Goal: Task Accomplishment & Management: Use online tool/utility

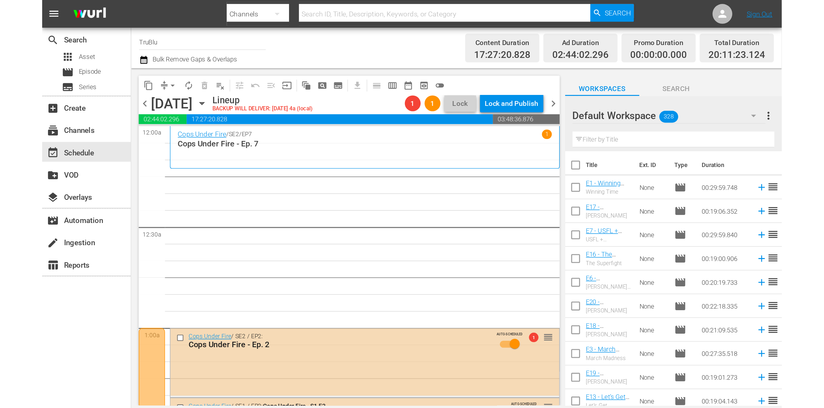
scroll to position [1, 0]
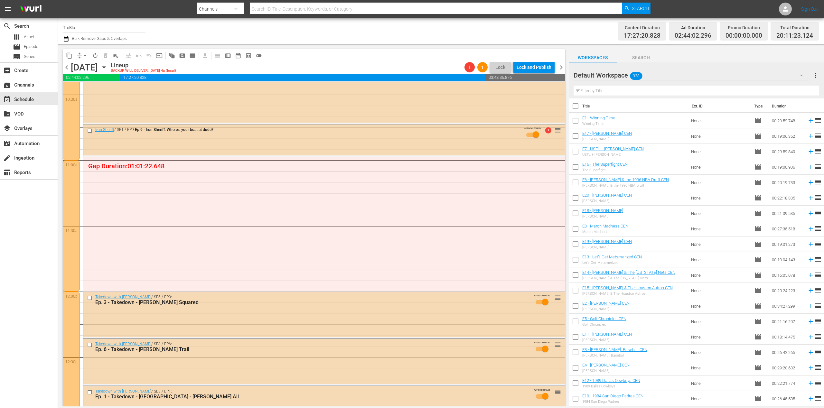
click at [481, 68] on span "chevron_right" at bounding box center [561, 67] width 8 height 8
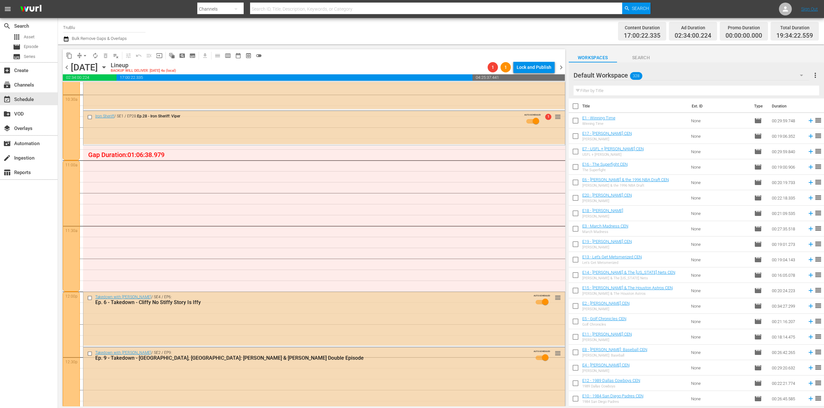
click at [481, 67] on span "chevron_right" at bounding box center [561, 67] width 8 height 8
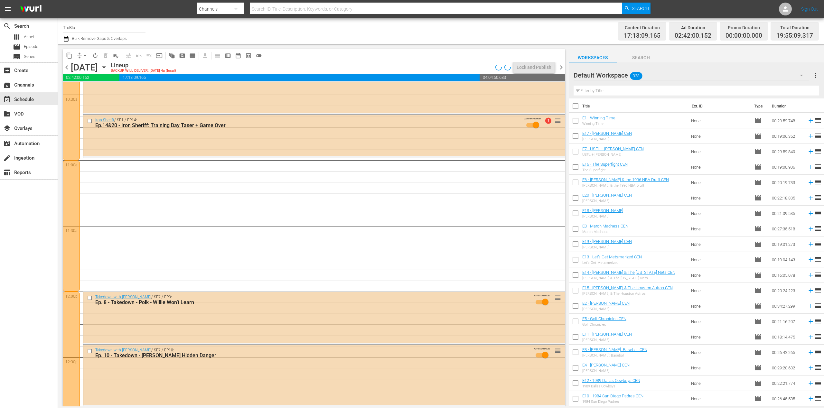
click at [481, 69] on span "chevron_right" at bounding box center [561, 67] width 8 height 8
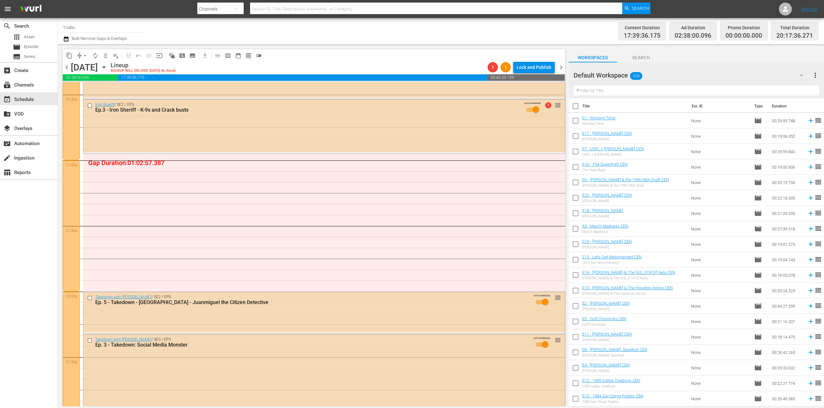
click at [481, 69] on span "chevron_right" at bounding box center [561, 67] width 8 height 8
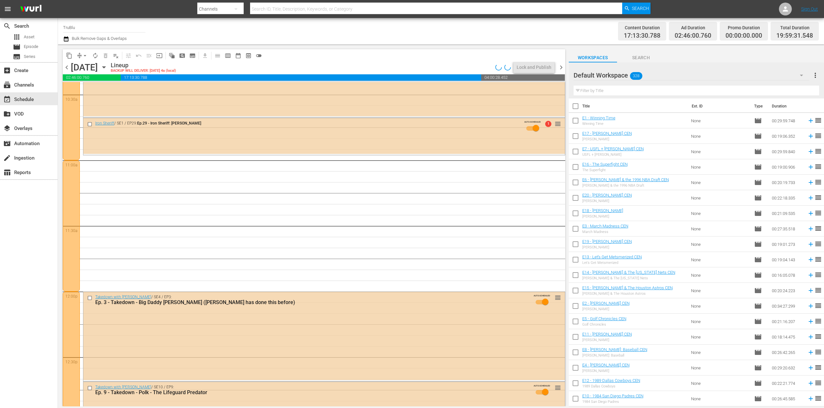
click at [481, 68] on span "chevron_right" at bounding box center [561, 67] width 8 height 8
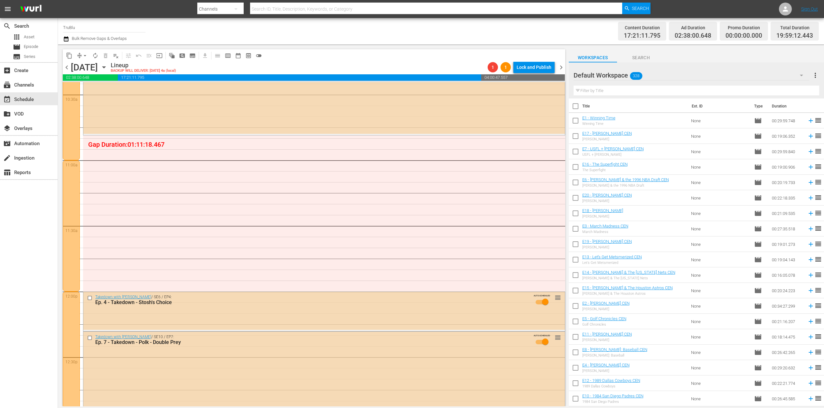
click at [481, 69] on span "chevron_right" at bounding box center [561, 67] width 8 height 8
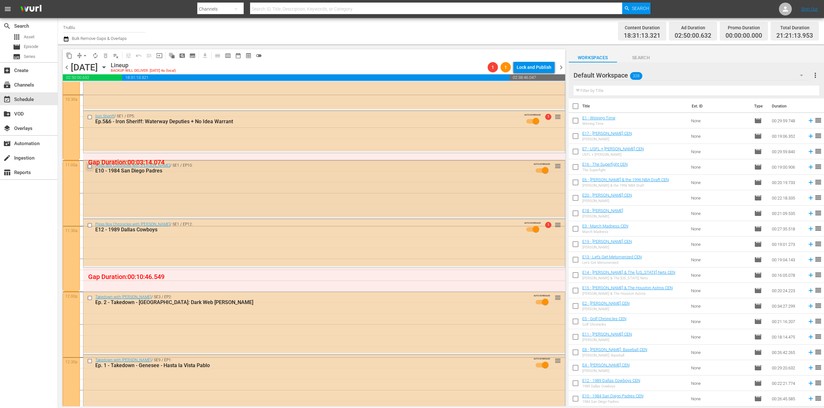
click at [89, 166] on input "checkbox" at bounding box center [90, 166] width 7 height 5
click at [90, 226] on input "checkbox" at bounding box center [90, 224] width 7 height 5
click at [106, 55] on span "delete_forever_outlined" at bounding box center [105, 55] width 6 height 6
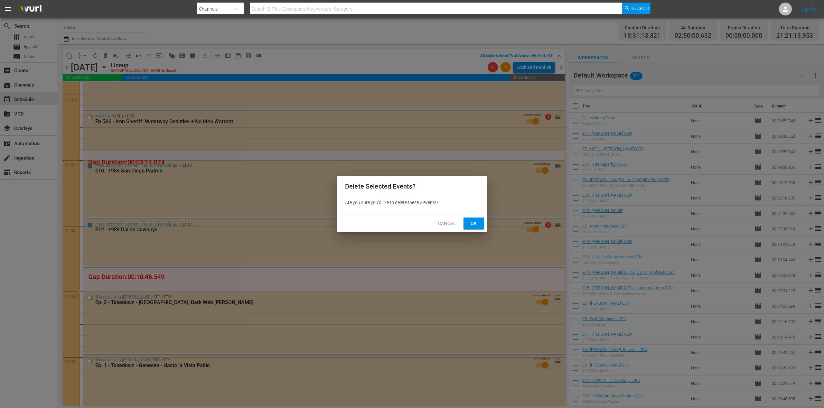
click at [470, 223] on span "Ok" at bounding box center [473, 223] width 10 height 8
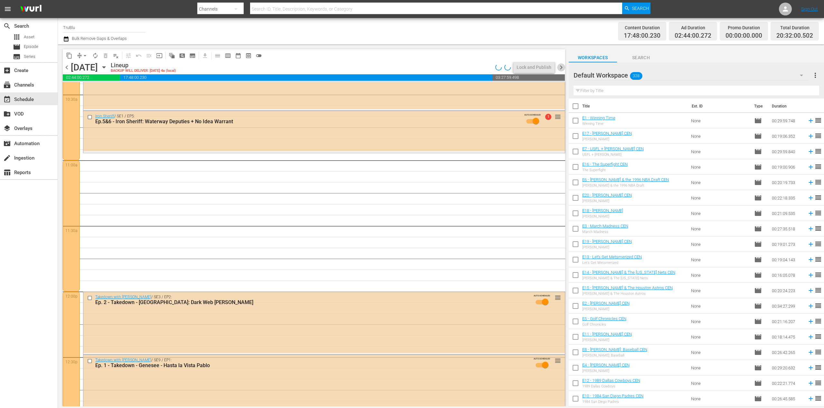
click at [481, 67] on span "chevron_right" at bounding box center [561, 67] width 8 height 8
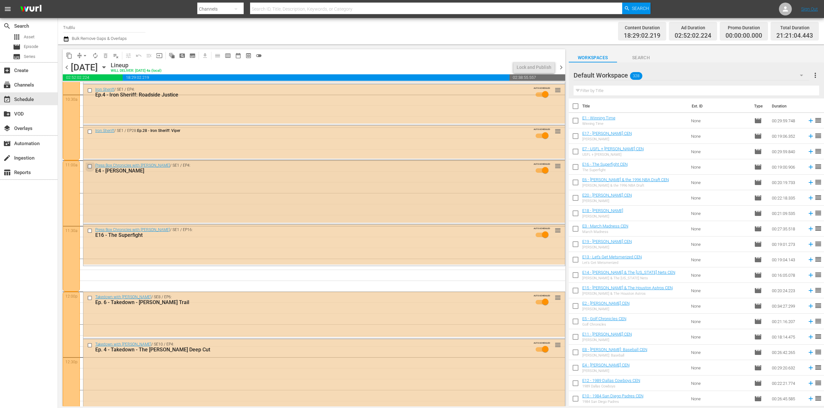
click at [90, 167] on input "checkbox" at bounding box center [90, 166] width 7 height 5
click at [89, 231] on input "checkbox" at bounding box center [90, 230] width 7 height 5
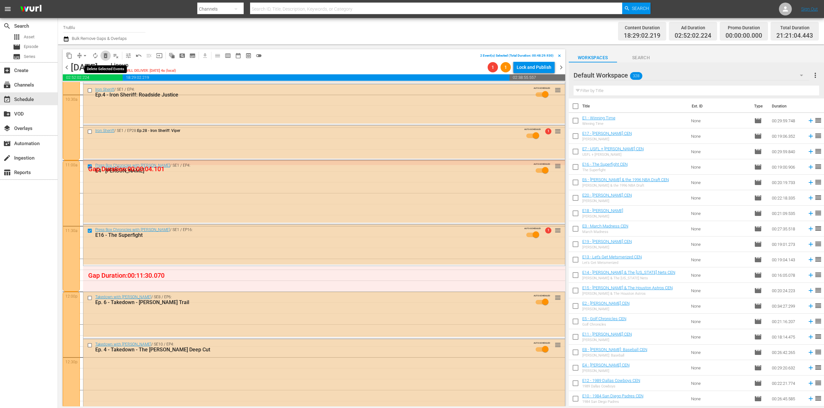
click at [105, 56] on span "delete_forever_outlined" at bounding box center [105, 55] width 6 height 6
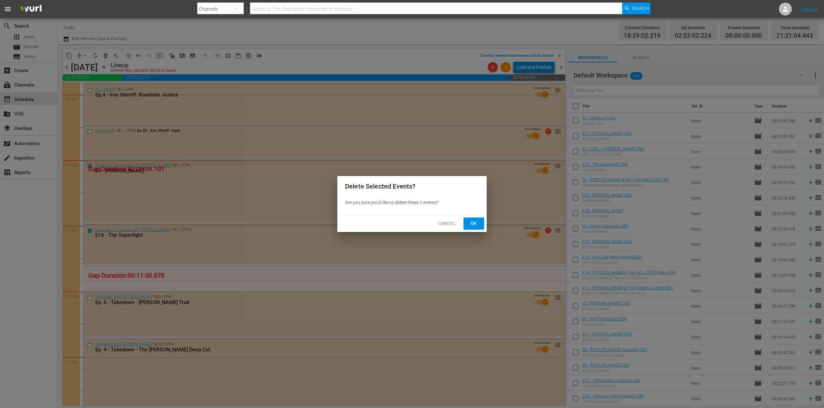
click at [478, 225] on span "Ok" at bounding box center [473, 223] width 10 height 8
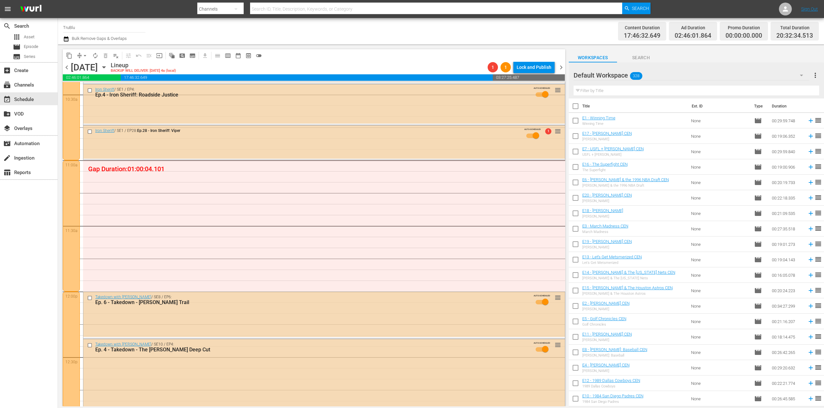
click at [481, 69] on span "chevron_right" at bounding box center [561, 67] width 8 height 8
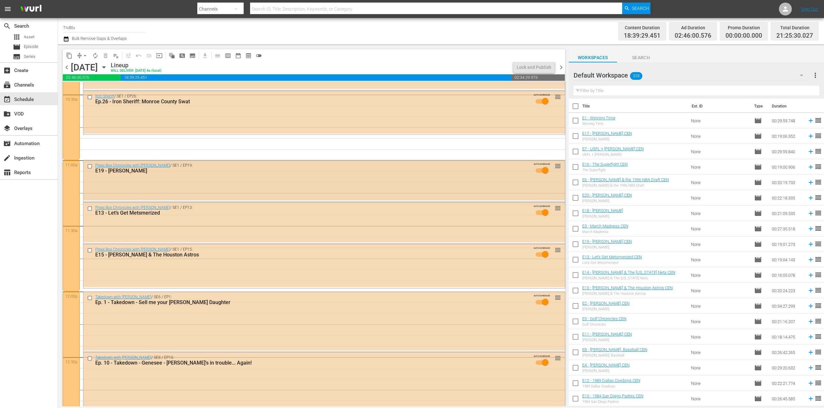
click at [90, 166] on input "checkbox" at bounding box center [90, 166] width 7 height 5
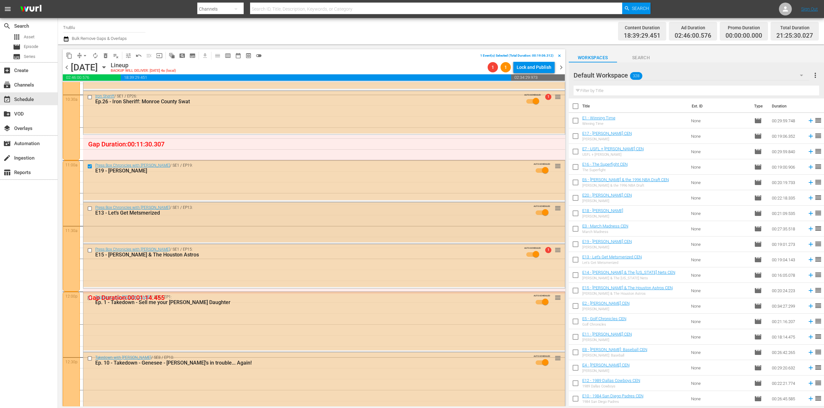
click at [89, 209] on input "checkbox" at bounding box center [90, 208] width 7 height 5
click at [90, 249] on input "checkbox" at bounding box center [90, 250] width 7 height 5
click at [106, 55] on span "delete_forever_outlined" at bounding box center [105, 55] width 6 height 6
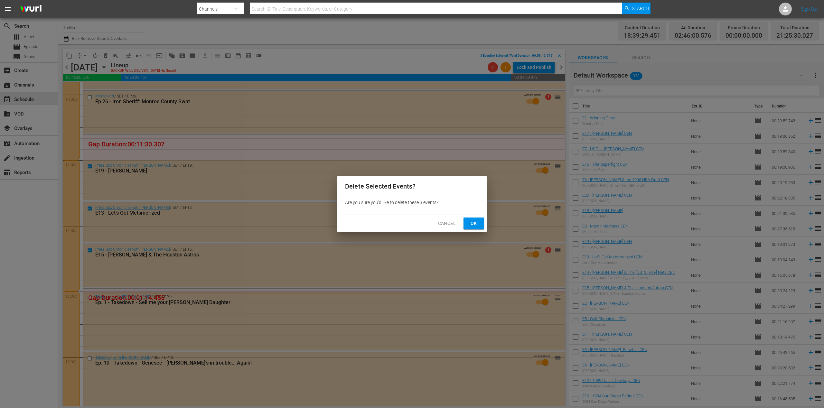
click at [473, 218] on button "Ok" at bounding box center [473, 224] width 21 height 12
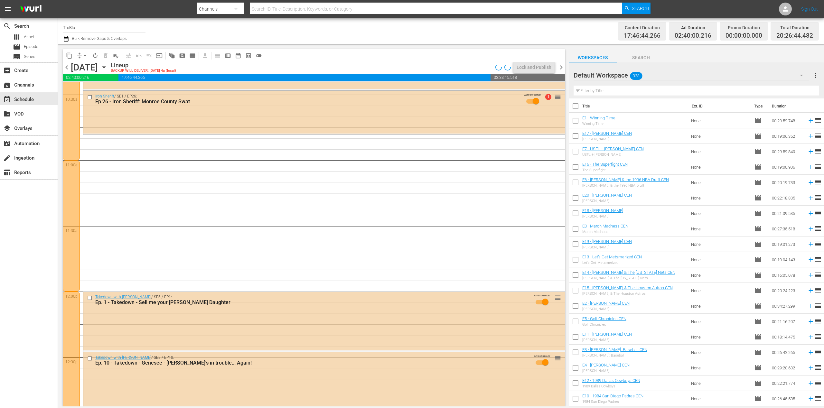
click at [481, 68] on span "chevron_right" at bounding box center [561, 67] width 8 height 8
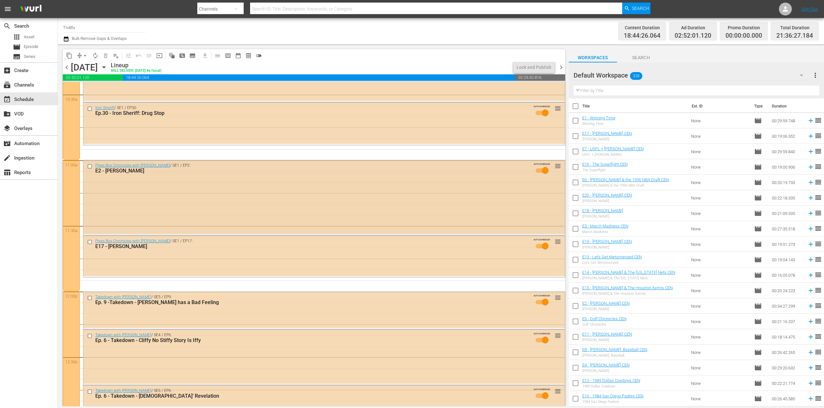
click at [88, 167] on input "checkbox" at bounding box center [90, 166] width 7 height 5
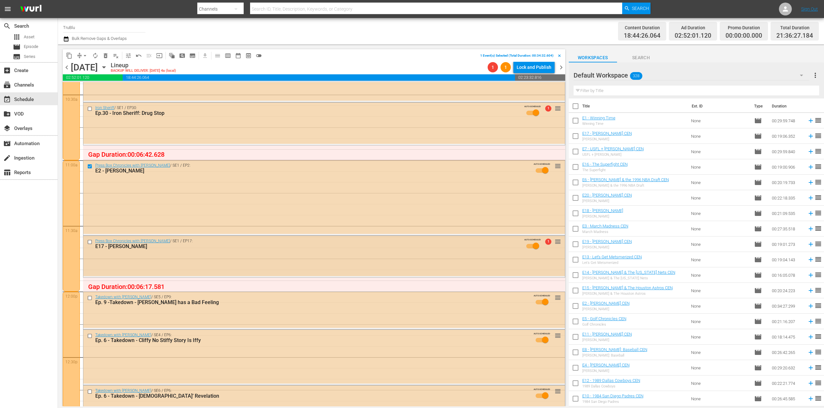
click at [90, 241] on input "checkbox" at bounding box center [90, 241] width 7 height 5
click at [103, 56] on span "delete_forever_outlined" at bounding box center [105, 55] width 6 height 6
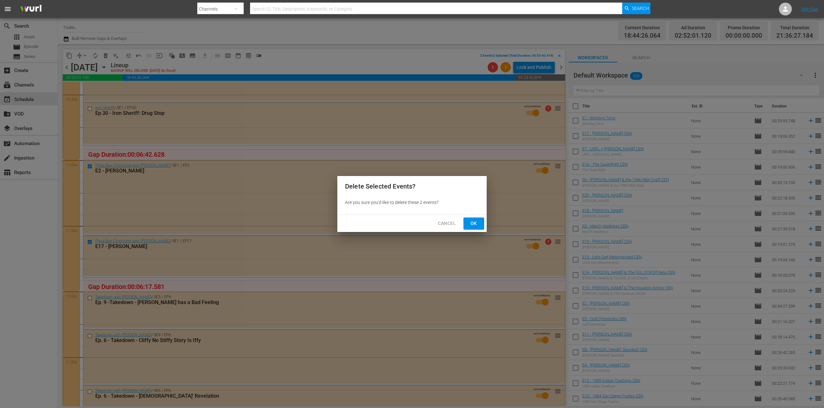
click at [476, 222] on span "Ok" at bounding box center [473, 223] width 10 height 8
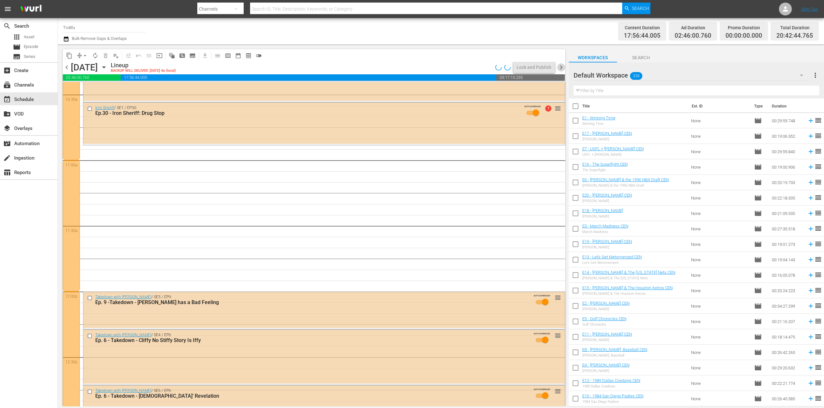
click at [481, 66] on span "chevron_right" at bounding box center [561, 67] width 8 height 8
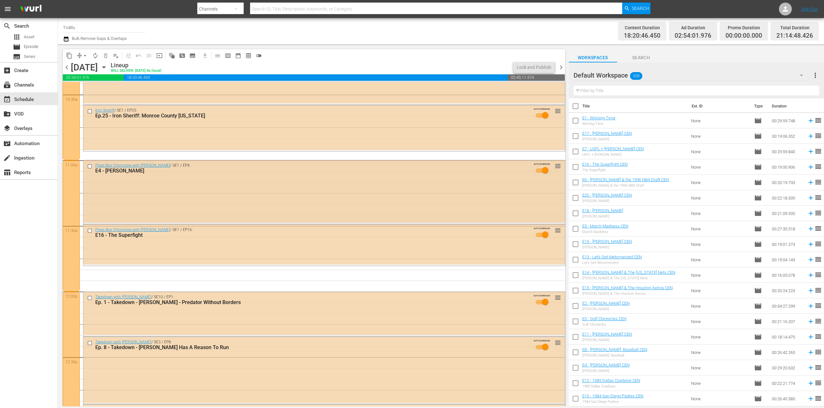
click at [89, 166] on input "checkbox" at bounding box center [90, 166] width 7 height 5
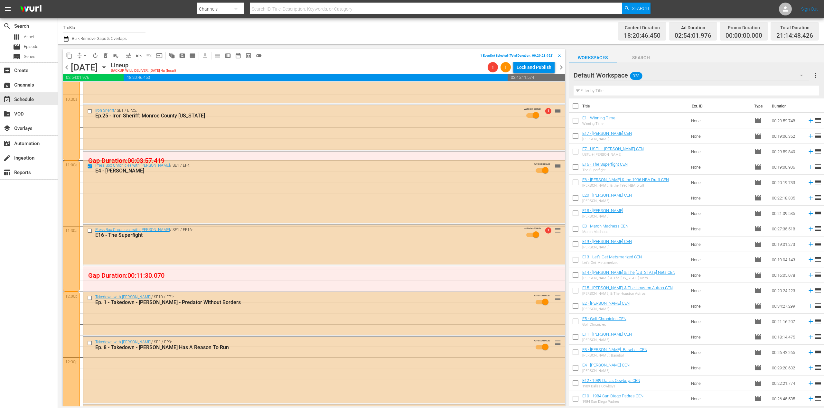
click at [88, 230] on input "checkbox" at bounding box center [90, 230] width 7 height 5
click at [105, 55] on span "delete_forever_outlined" at bounding box center [105, 55] width 6 height 6
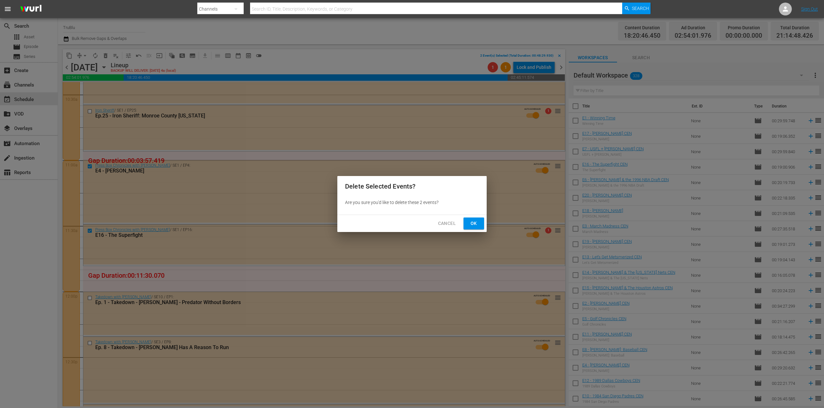
click at [470, 221] on span "Ok" at bounding box center [473, 223] width 10 height 8
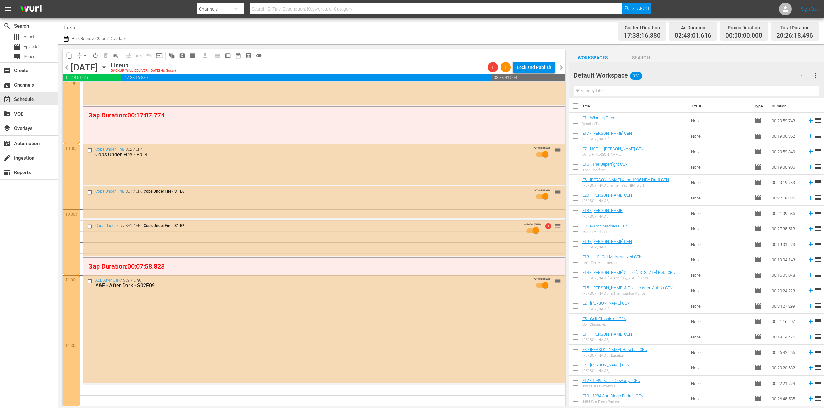
scroll to position [2612, 0]
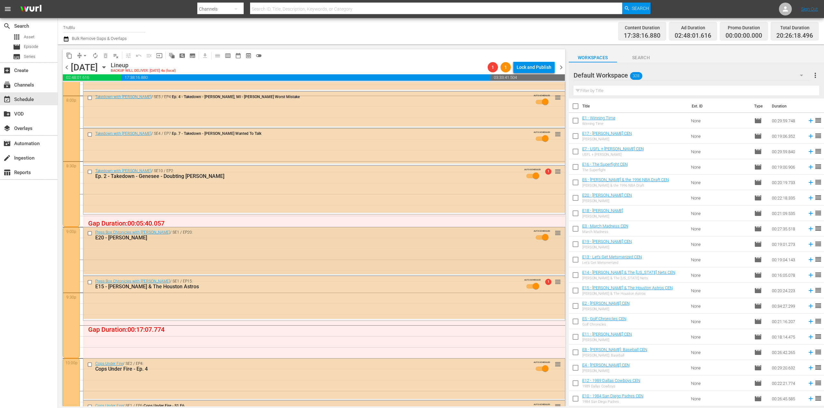
click at [90, 233] on input "checkbox" at bounding box center [90, 232] width 7 height 5
click at [90, 265] on input "checkbox" at bounding box center [90, 281] width 7 height 5
click at [105, 57] on span "delete_forever_outlined" at bounding box center [105, 55] width 6 height 6
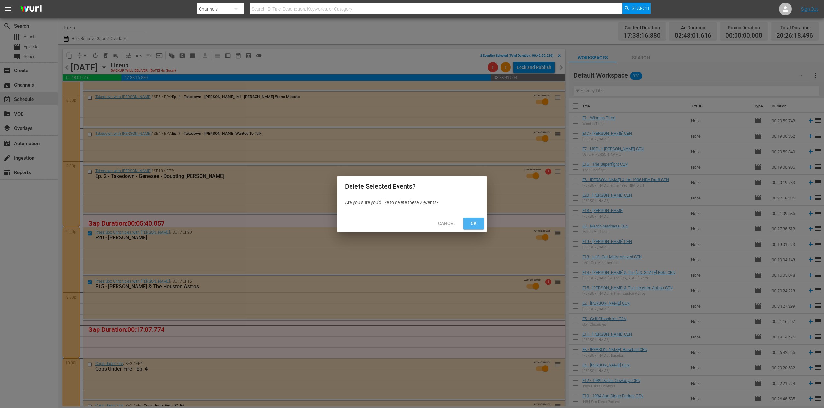
click at [472, 226] on span "Ok" at bounding box center [473, 223] width 10 height 8
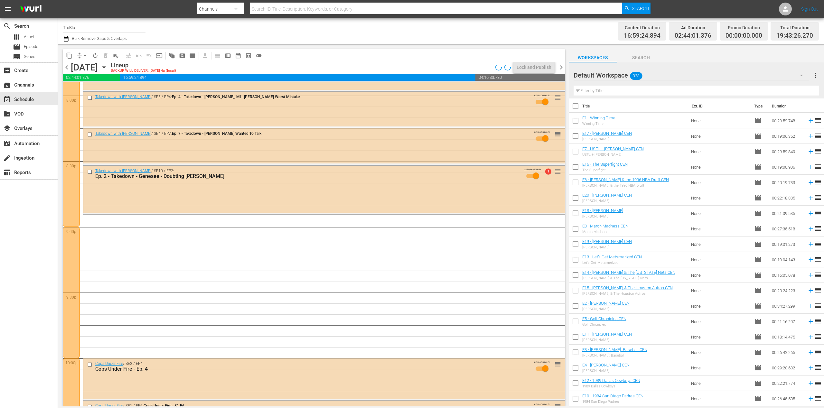
click at [481, 66] on span "chevron_right" at bounding box center [561, 67] width 8 height 8
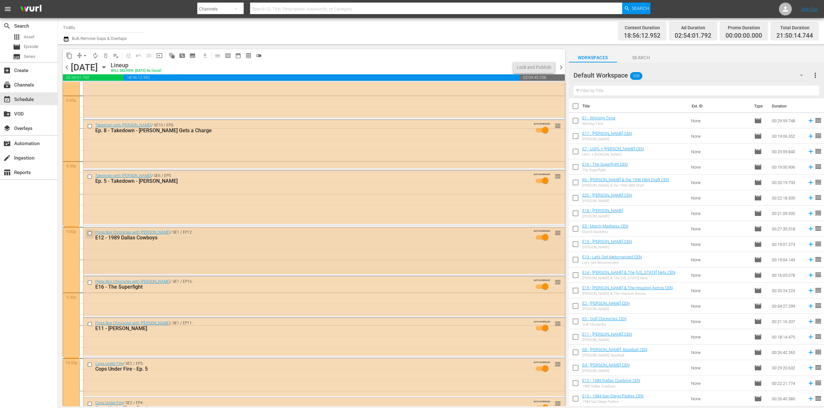
click at [89, 233] on input "checkbox" at bounding box center [90, 232] width 7 height 5
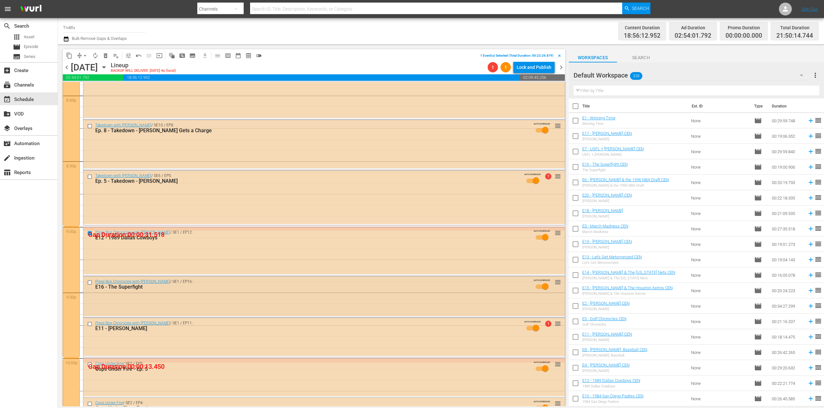
click at [89, 265] on input "checkbox" at bounding box center [90, 282] width 7 height 5
click at [90, 265] on input "checkbox" at bounding box center [90, 323] width 7 height 5
click at [105, 55] on span "delete_forever_outlined" at bounding box center [105, 55] width 6 height 6
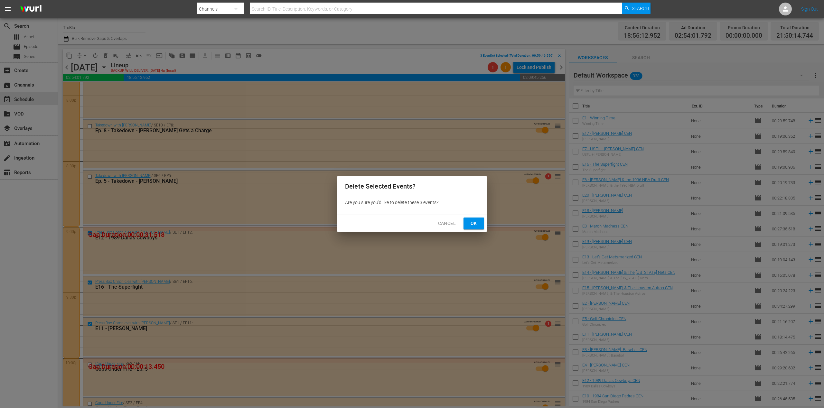
click at [472, 222] on span "Ok" at bounding box center [473, 223] width 10 height 8
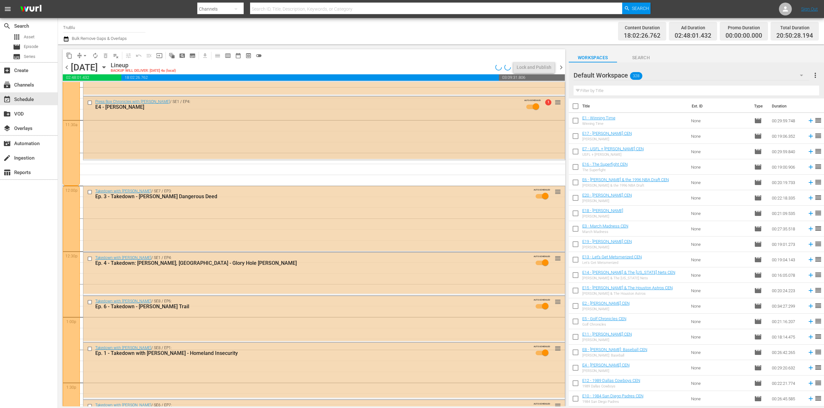
scroll to position [1410, 0]
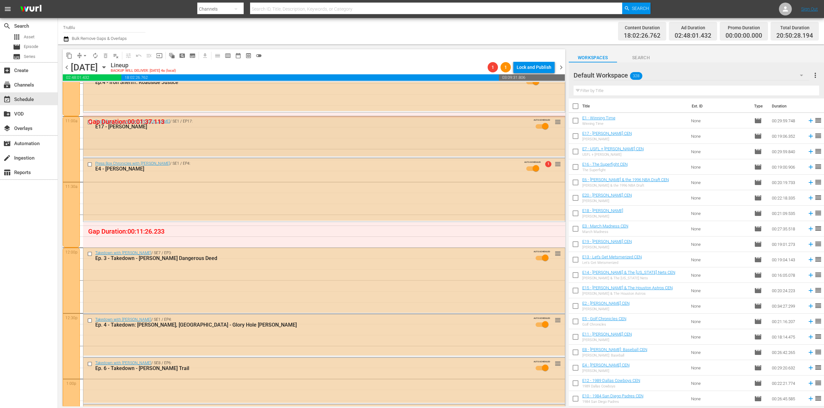
click at [91, 123] on input "checkbox" at bounding box center [90, 122] width 7 height 5
click at [91, 164] on input "checkbox" at bounding box center [90, 164] width 7 height 5
click at [105, 54] on span "delete_forever_outlined" at bounding box center [105, 55] width 6 height 6
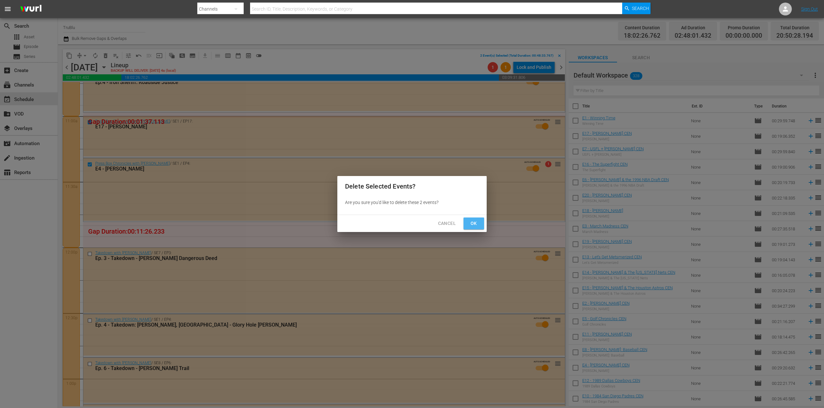
click at [478, 222] on span "Ok" at bounding box center [473, 223] width 10 height 8
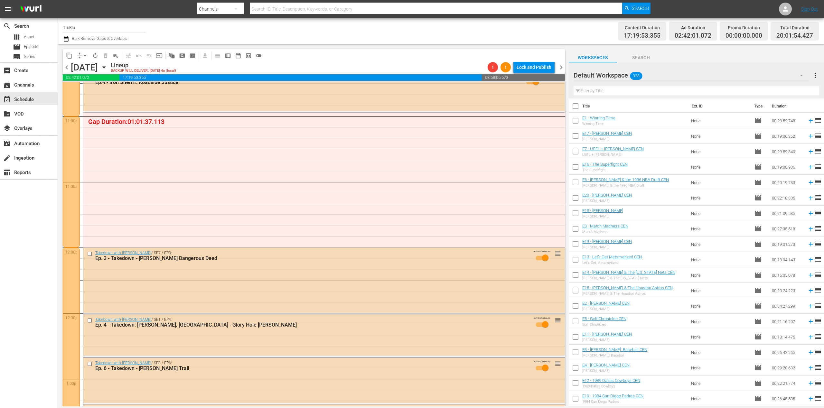
scroll to position [1295, 0]
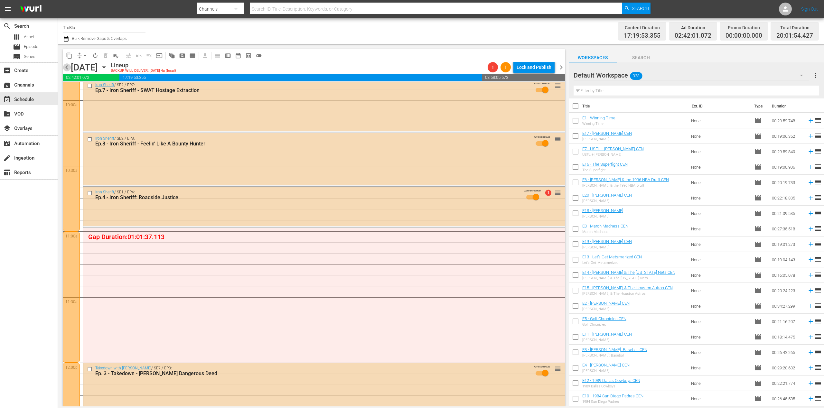
click at [69, 69] on span "chevron_left" at bounding box center [67, 67] width 8 height 8
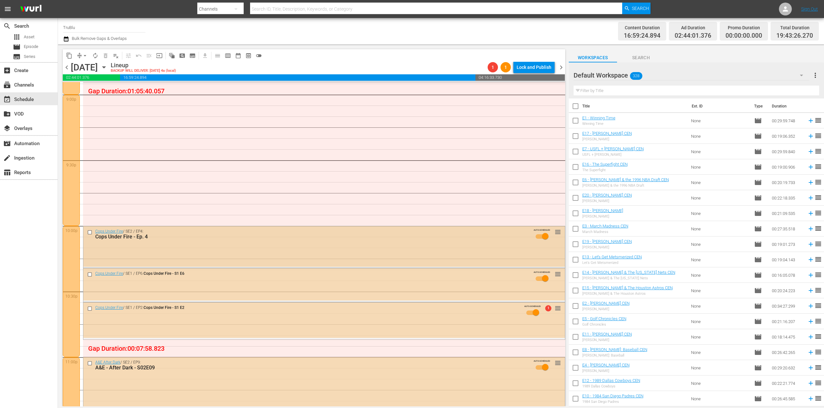
scroll to position [2746, 0]
click at [66, 66] on span "chevron_left" at bounding box center [67, 67] width 8 height 8
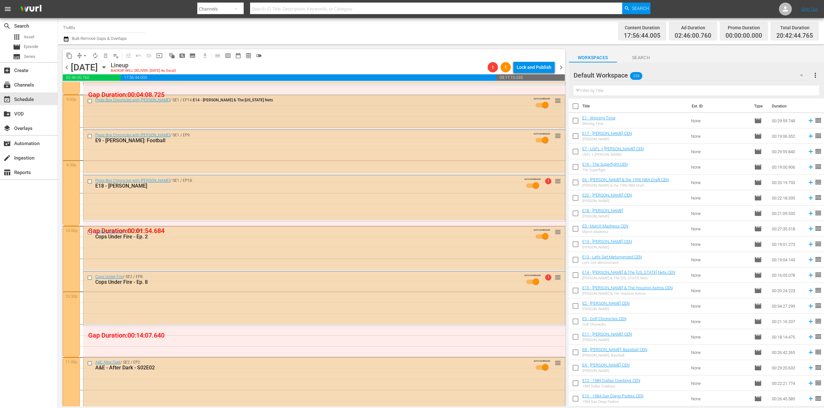
scroll to position [2732, 0]
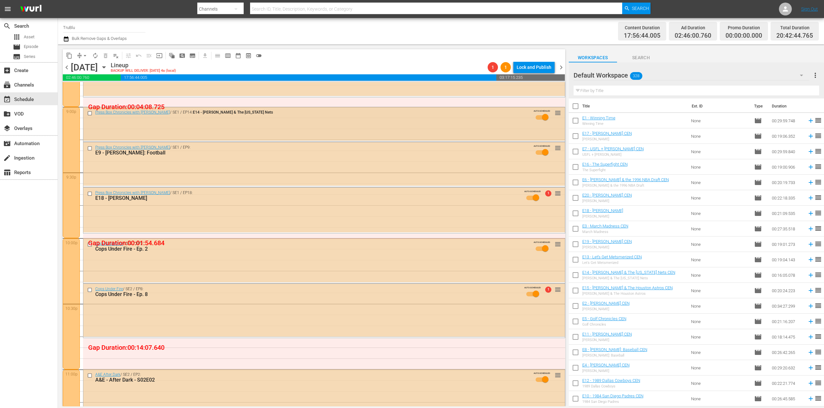
click at [90, 113] on input "checkbox" at bounding box center [90, 112] width 7 height 5
click at [90, 148] on input "checkbox" at bounding box center [90, 148] width 7 height 5
click at [90, 192] on input "checkbox" at bounding box center [90, 193] width 7 height 5
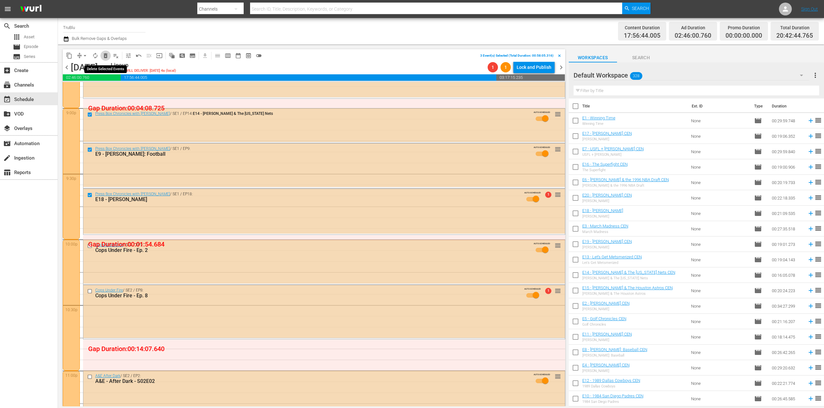
click at [106, 56] on span "delete_forever_outlined" at bounding box center [105, 55] width 6 height 6
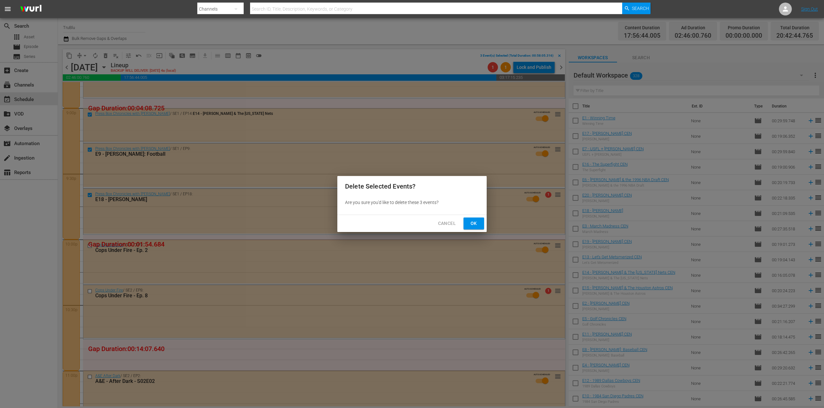
click at [471, 224] on span "Ok" at bounding box center [473, 223] width 10 height 8
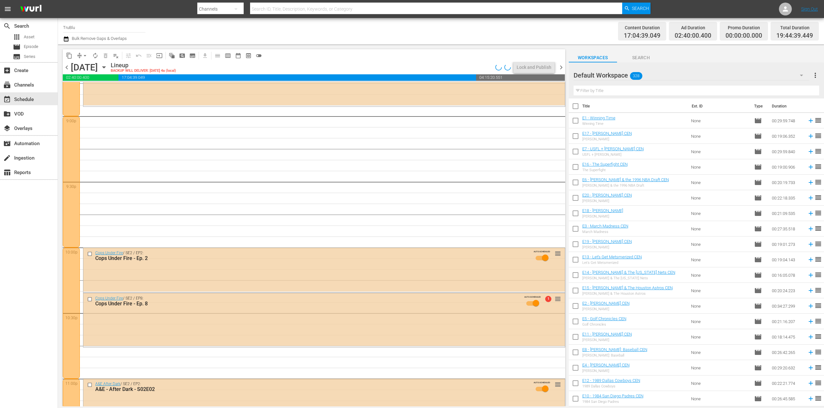
scroll to position [2688, 0]
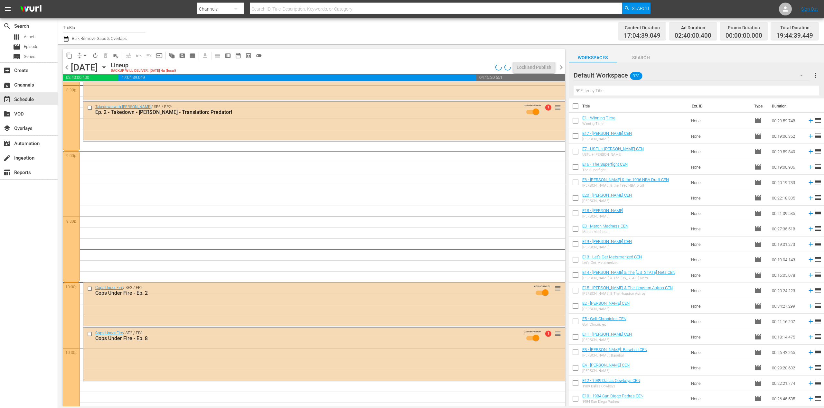
click at [66, 67] on span "chevron_left" at bounding box center [67, 67] width 8 height 8
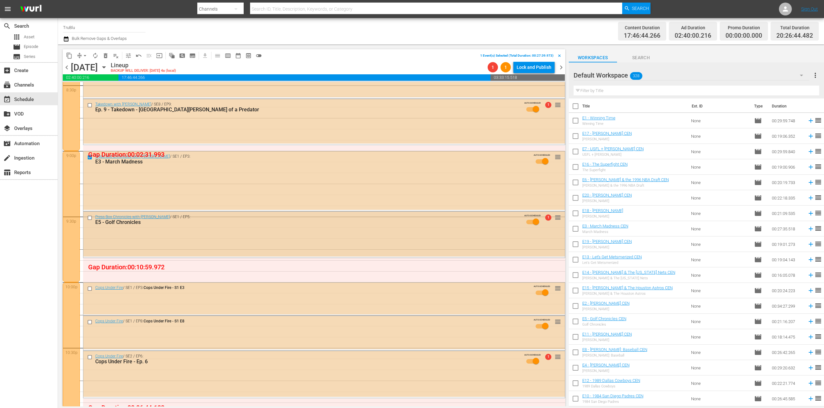
click at [88, 218] on input "checkbox" at bounding box center [90, 217] width 7 height 5
click at [107, 54] on span "delete_forever_outlined" at bounding box center [105, 55] width 6 height 6
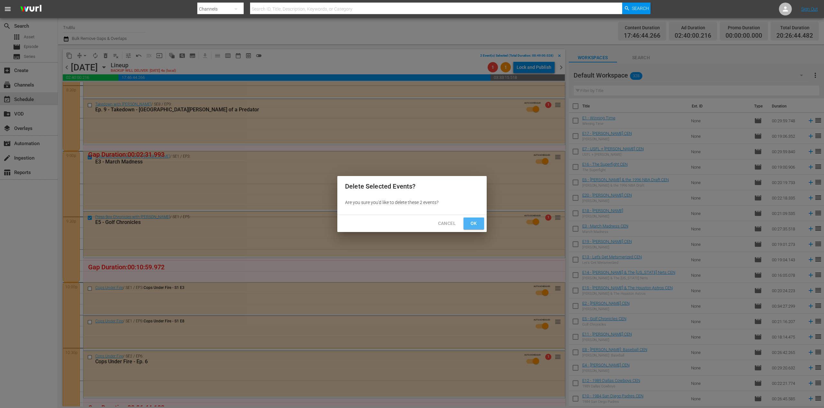
click at [479, 221] on button "Ok" at bounding box center [473, 224] width 21 height 12
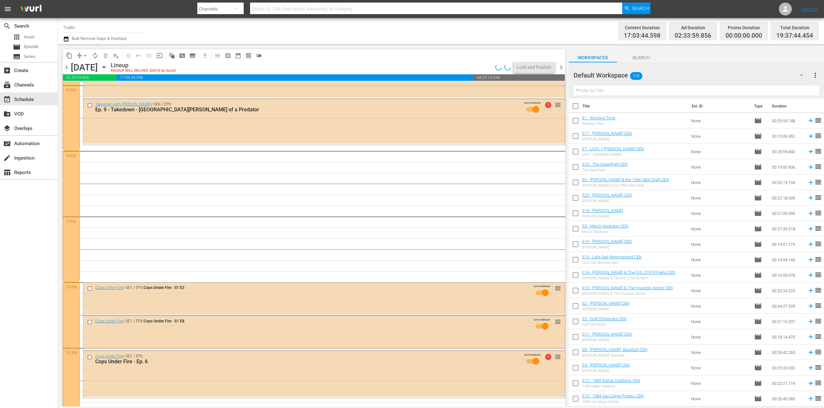
click at [67, 69] on span "chevron_left" at bounding box center [67, 67] width 8 height 8
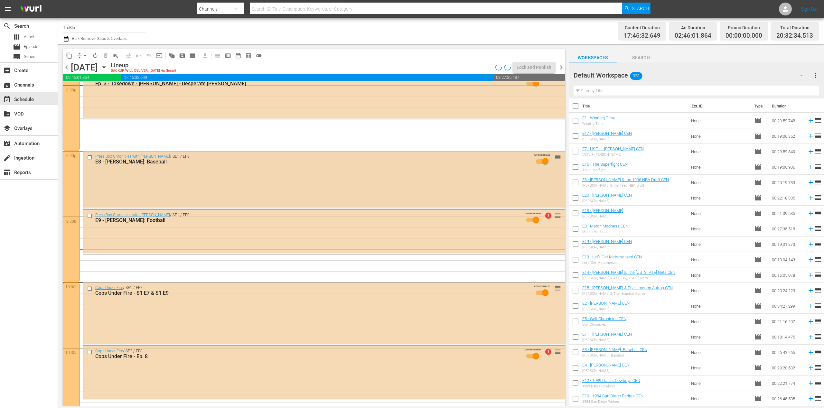
click at [89, 156] on input "checkbox" at bounding box center [90, 156] width 7 height 5
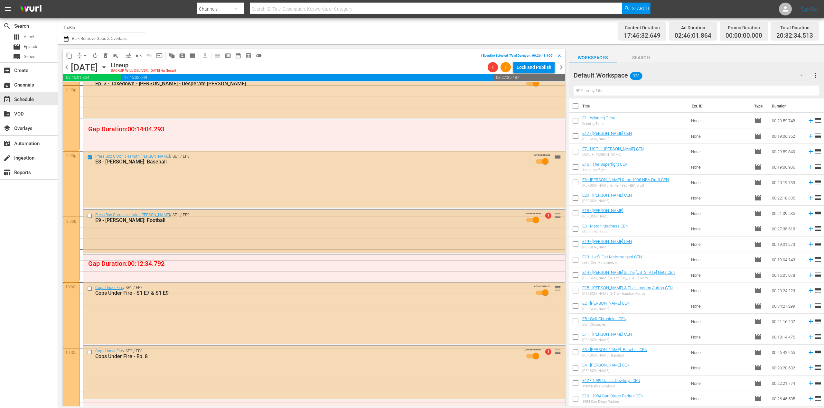
click at [89, 214] on input "checkbox" at bounding box center [90, 215] width 7 height 5
click at [103, 54] on span "delete_forever_outlined" at bounding box center [105, 55] width 6 height 6
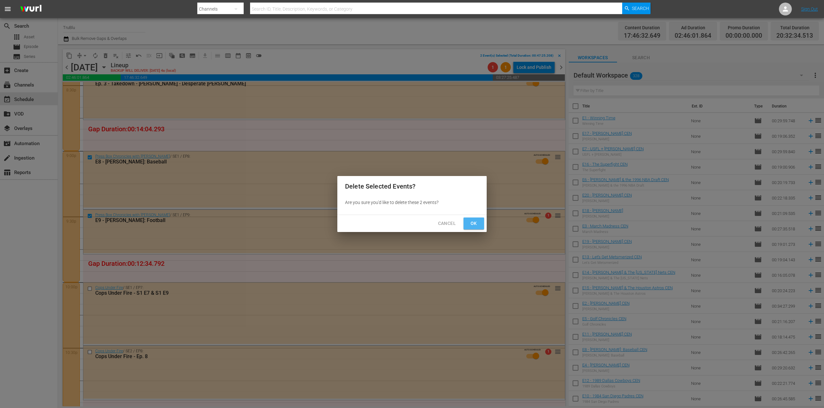
click at [477, 224] on span "Ok" at bounding box center [473, 223] width 10 height 8
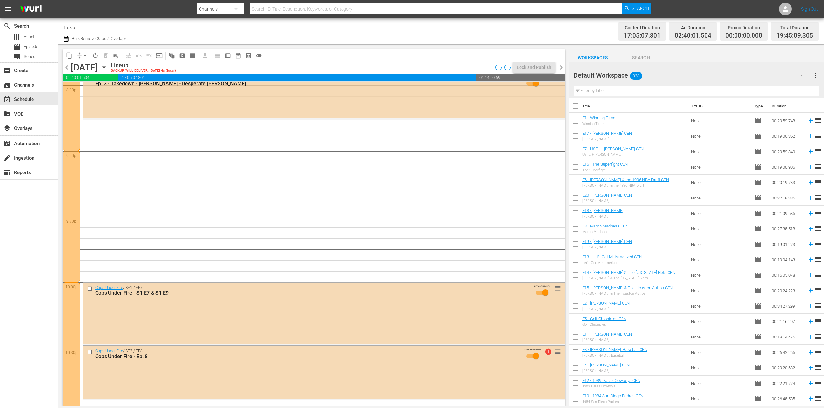
click at [66, 69] on span "chevron_left" at bounding box center [67, 67] width 8 height 8
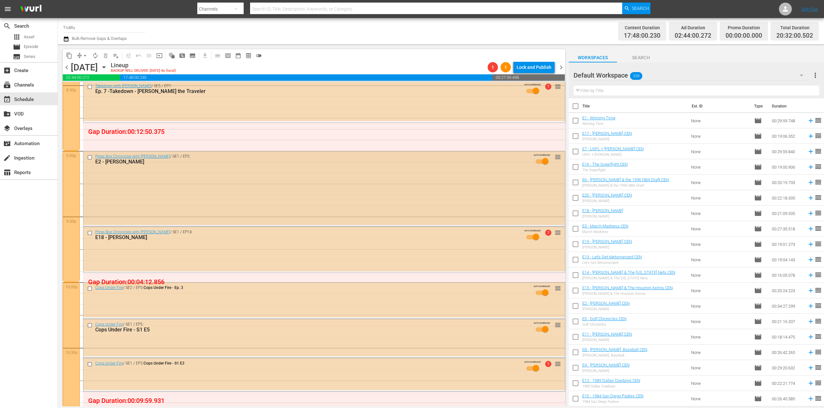
click at [88, 156] on input "checkbox" at bounding box center [90, 156] width 7 height 5
click at [91, 232] on input "checkbox" at bounding box center [90, 232] width 7 height 5
click at [104, 56] on span "delete_forever_outlined" at bounding box center [105, 55] width 6 height 6
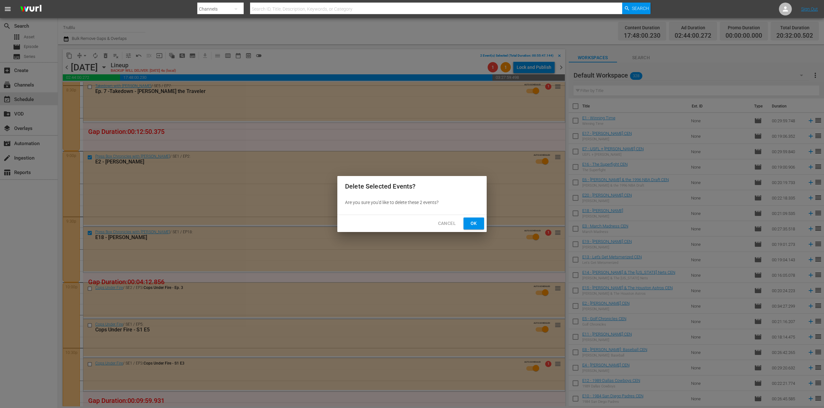
click at [477, 224] on span "Ok" at bounding box center [473, 223] width 10 height 8
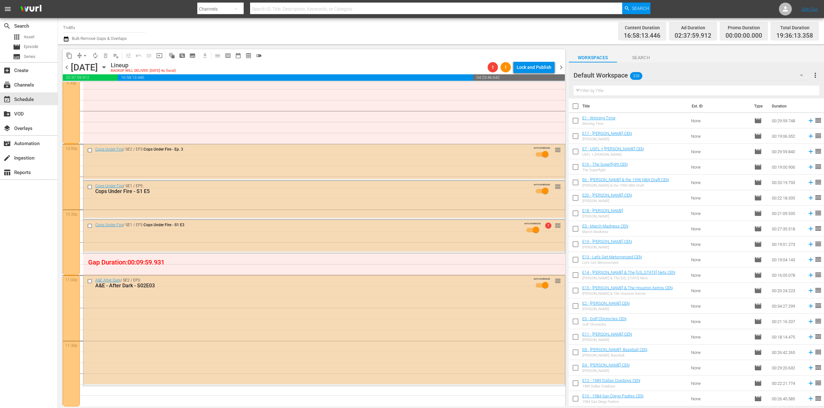
scroll to position [2404, 0]
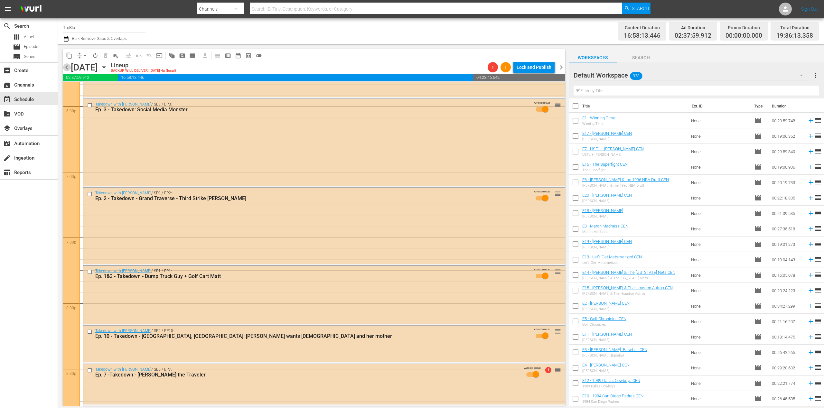
click at [69, 69] on span "chevron_left" at bounding box center [67, 67] width 8 height 8
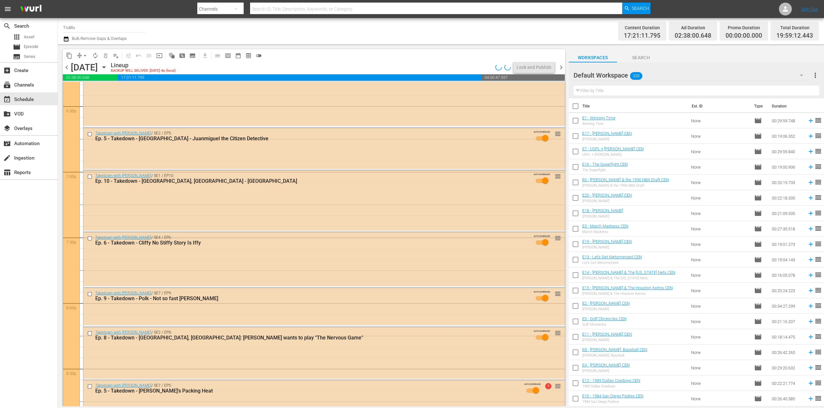
scroll to position [2624, 0]
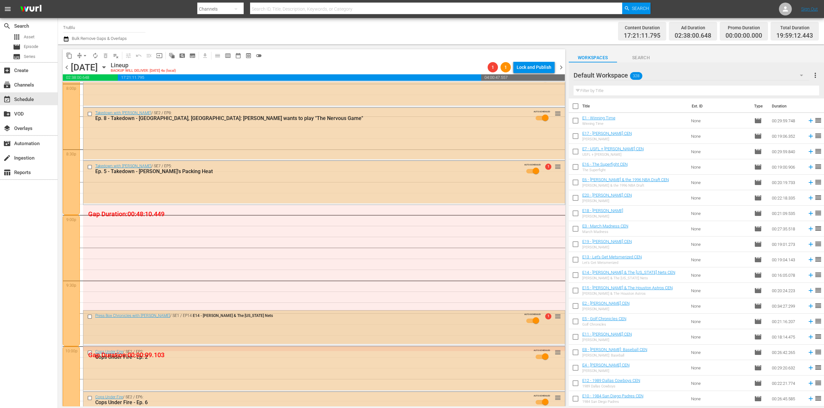
click at [89, 265] on input "checkbox" at bounding box center [90, 316] width 7 height 5
click at [104, 55] on span "delete_forever_outlined" at bounding box center [105, 55] width 6 height 6
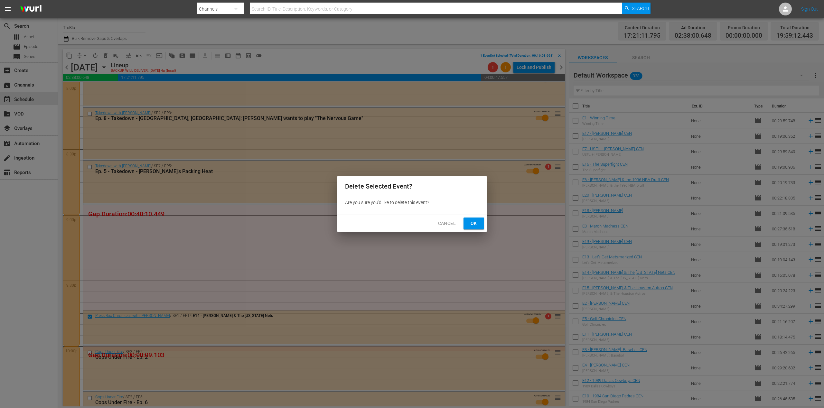
click at [481, 223] on div "Cancel Ok" at bounding box center [411, 223] width 149 height 17
click at [481, 223] on button "Ok" at bounding box center [473, 224] width 21 height 12
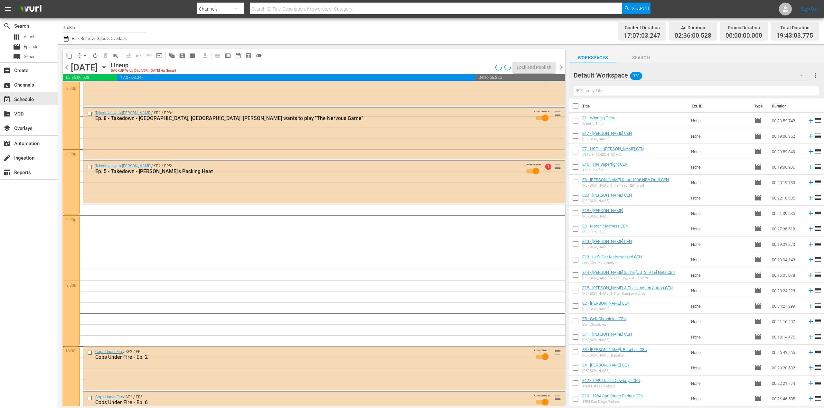
click at [70, 68] on span "chevron_left" at bounding box center [67, 67] width 8 height 8
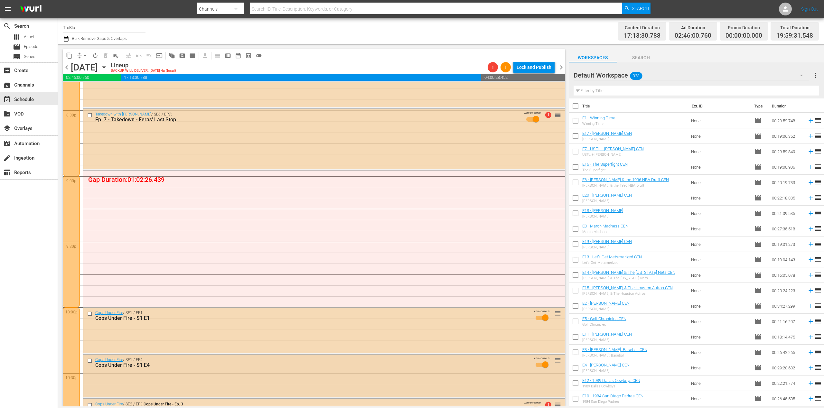
scroll to position [2826, 0]
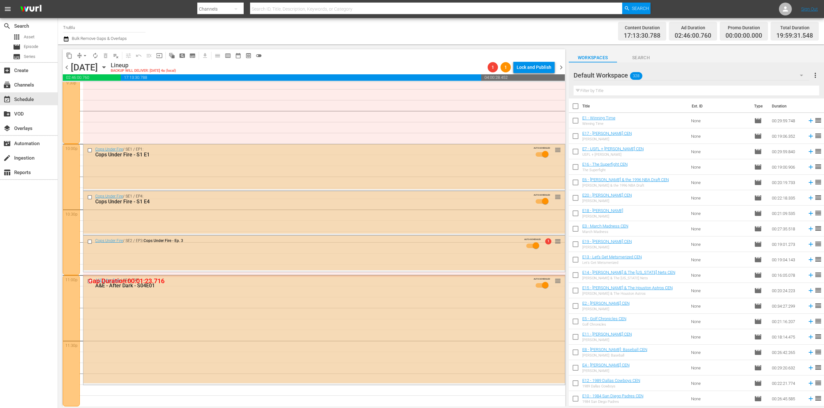
click at [67, 68] on span "chevron_left" at bounding box center [67, 67] width 8 height 8
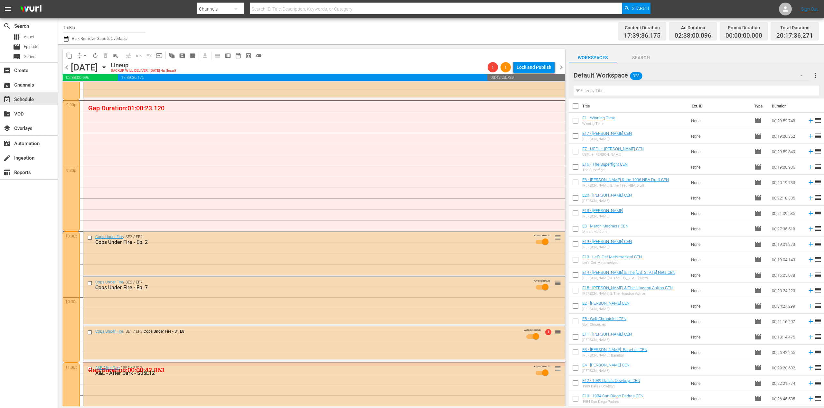
scroll to position [2672, 0]
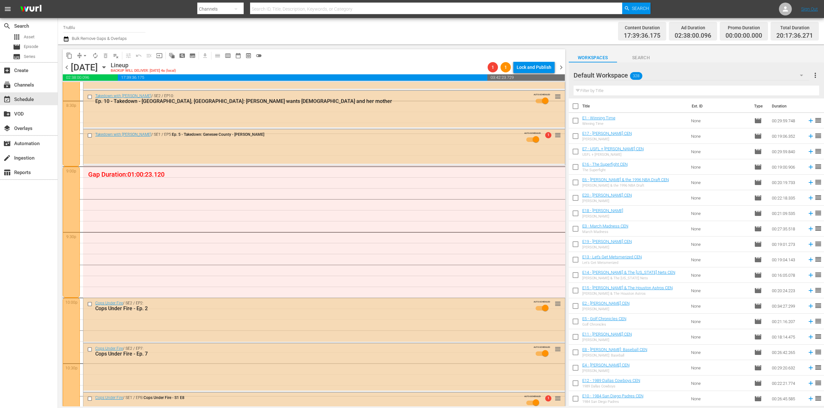
click at [66, 68] on span "chevron_left" at bounding box center [67, 67] width 8 height 8
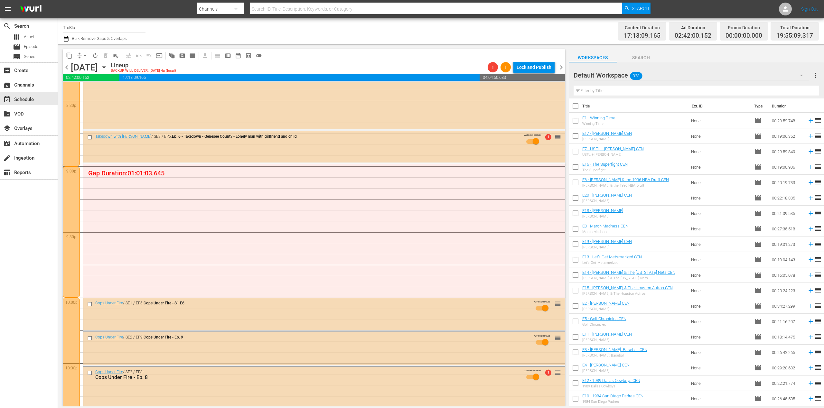
click at [67, 68] on span "chevron_left" at bounding box center [67, 67] width 8 height 8
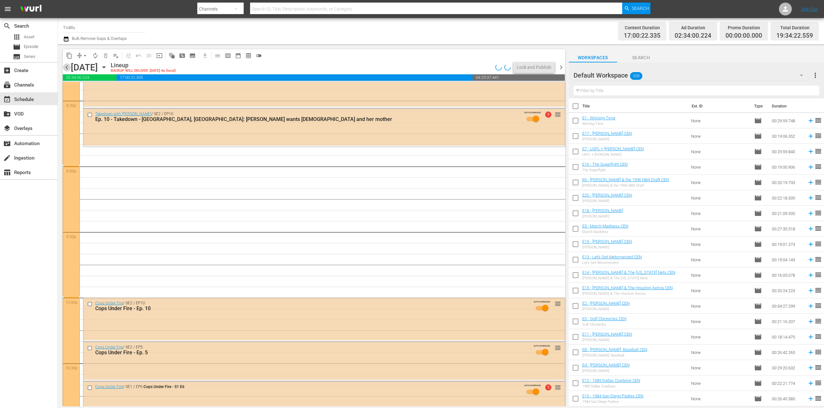
click at [68, 69] on span "chevron_left" at bounding box center [67, 67] width 8 height 8
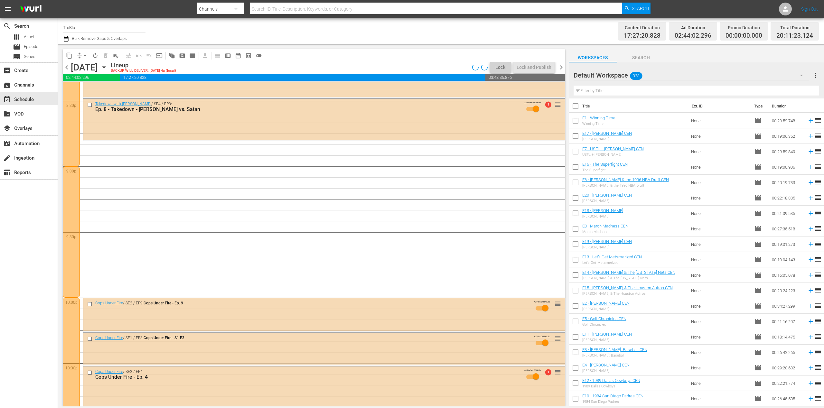
click at [68, 69] on span "chevron_left" at bounding box center [67, 67] width 8 height 8
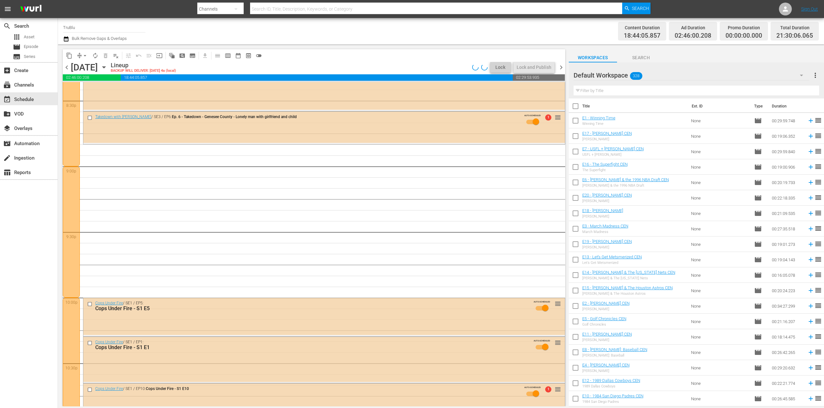
click at [68, 69] on span "chevron_left" at bounding box center [67, 67] width 8 height 8
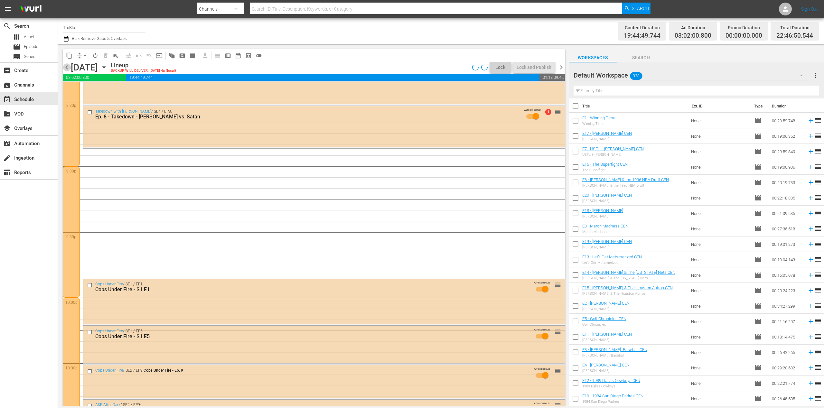
click at [68, 69] on span "chevron_left" at bounding box center [67, 67] width 8 height 8
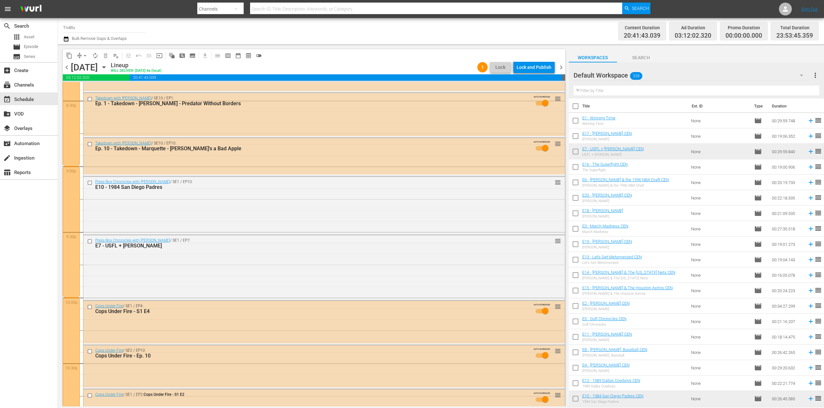
scroll to position [2837, 0]
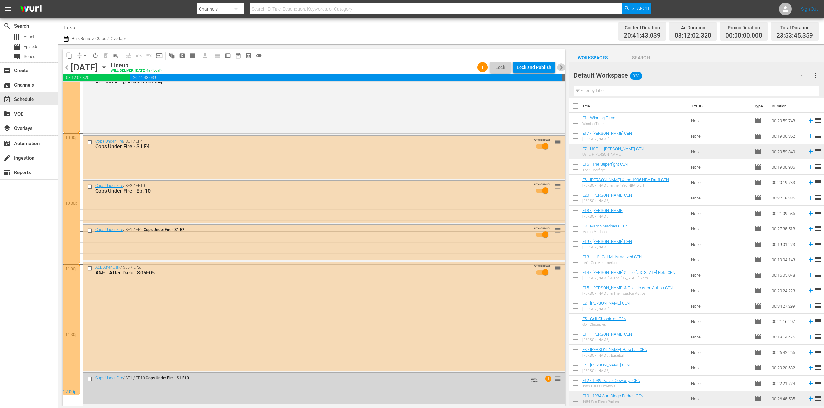
click at [481, 65] on span "chevron_right" at bounding box center [561, 67] width 8 height 8
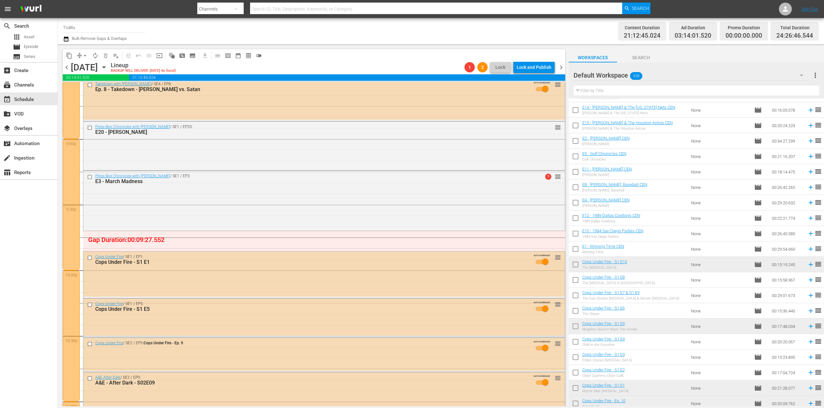
scroll to position [239, 0]
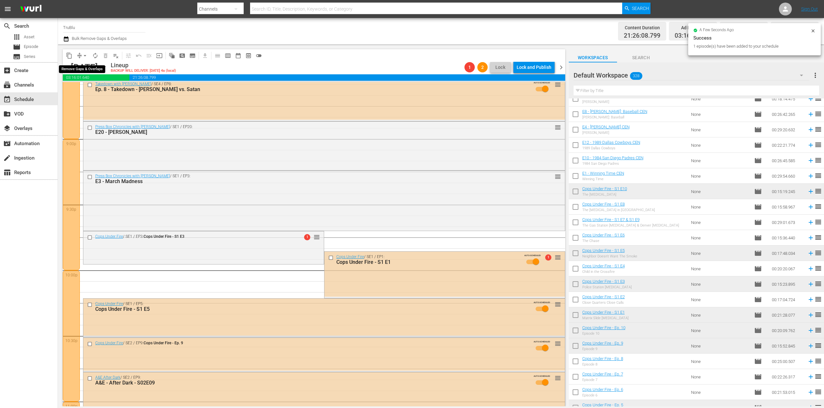
click at [80, 52] on span "compress" at bounding box center [79, 55] width 6 height 6
click at [85, 54] on span "arrow_drop_down" at bounding box center [85, 55] width 6 height 6
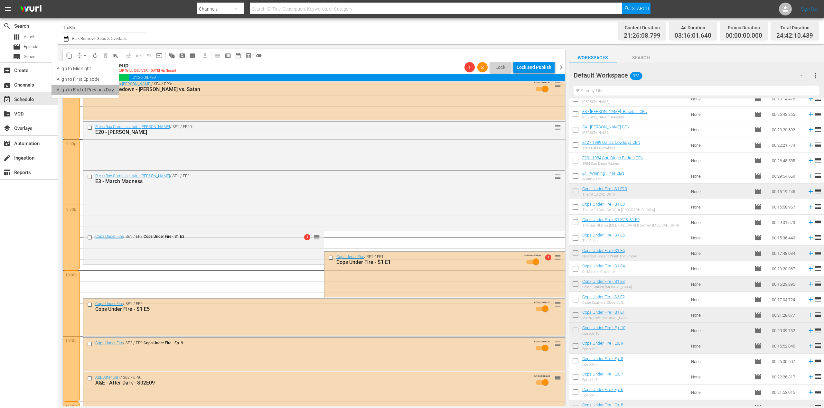
click at [95, 91] on li "Align to End of Previous Day" at bounding box center [85, 90] width 68 height 11
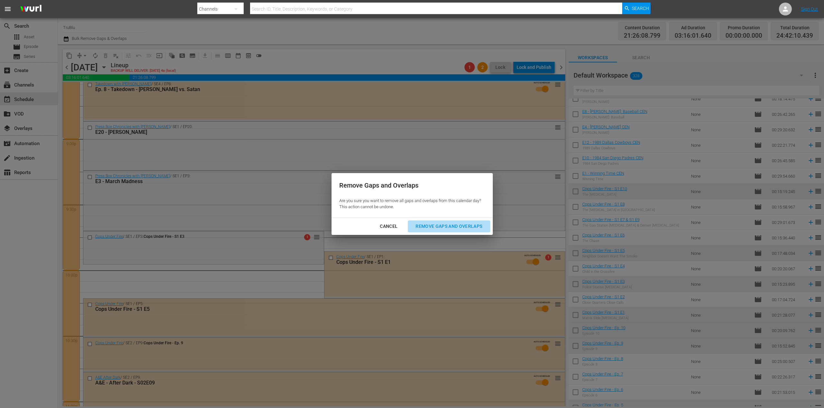
click at [449, 224] on div "Remove Gaps and Overlaps" at bounding box center [448, 226] width 77 height 8
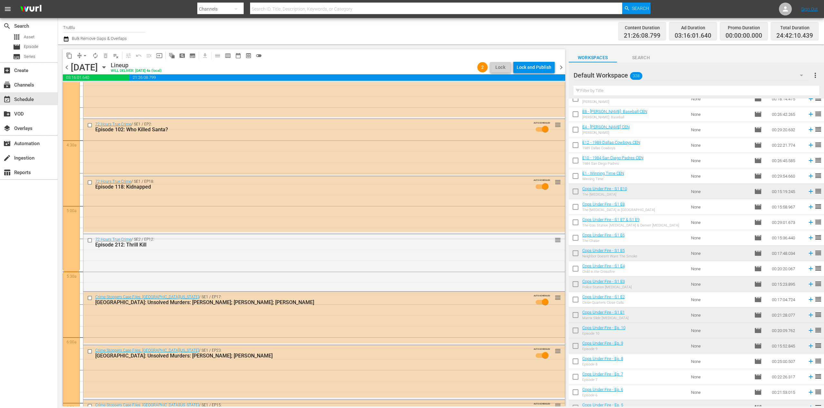
scroll to position [0, 0]
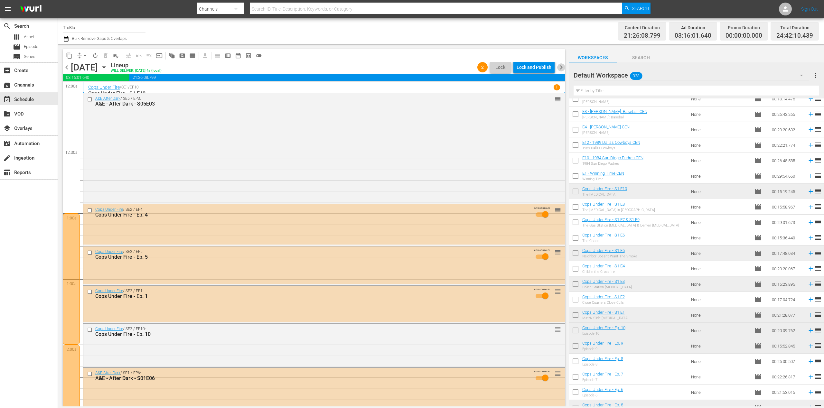
click at [481, 69] on span "chevron_right" at bounding box center [561, 67] width 8 height 8
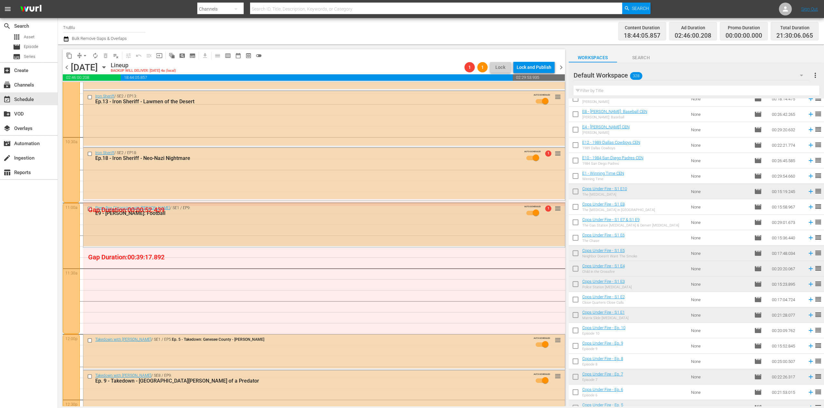
scroll to position [1342, 0]
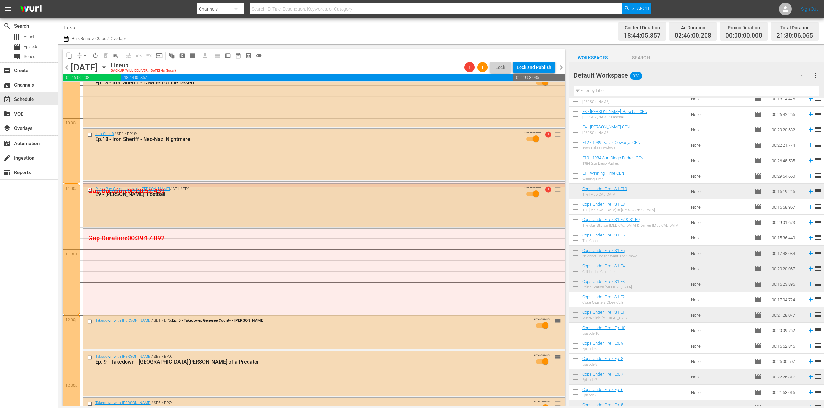
click at [169, 206] on div "Press Box Chronicles with [PERSON_NAME] / SE1 / EP9: E9 - [PERSON_NAME]: Footba…" at bounding box center [323, 205] width 481 height 43
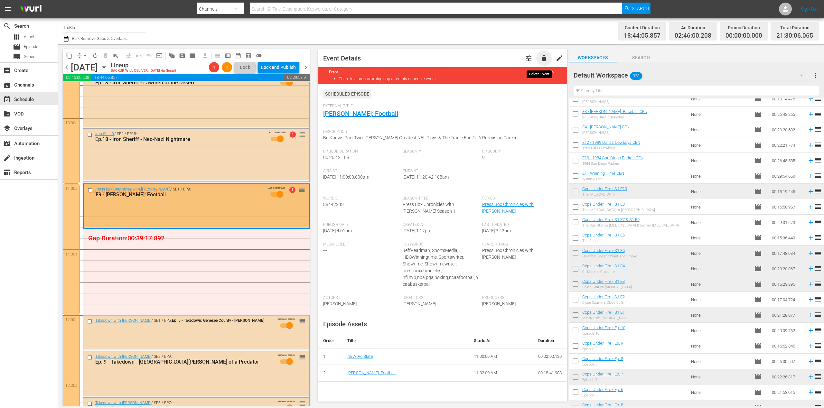
click at [481, 56] on span "delete" at bounding box center [544, 58] width 8 height 8
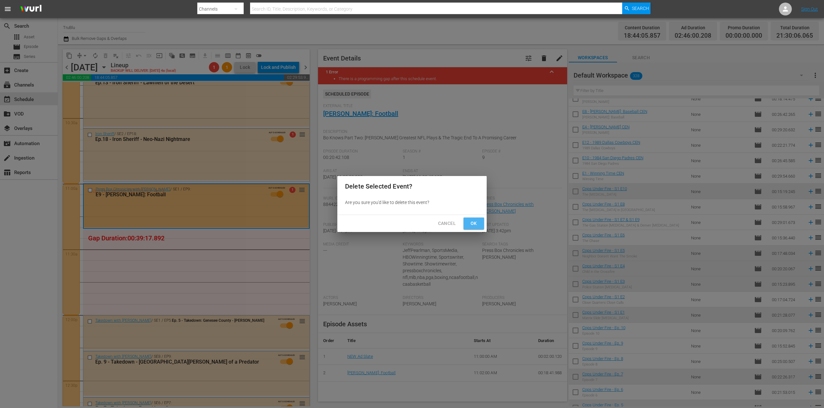
click at [474, 223] on span "Ok" at bounding box center [473, 223] width 10 height 8
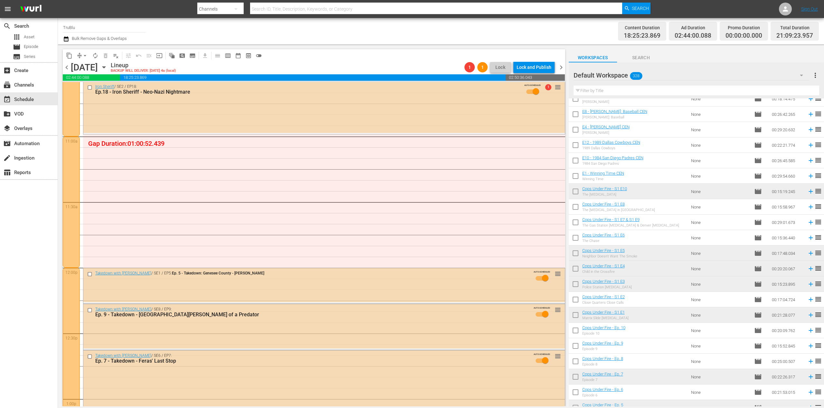
scroll to position [0, 0]
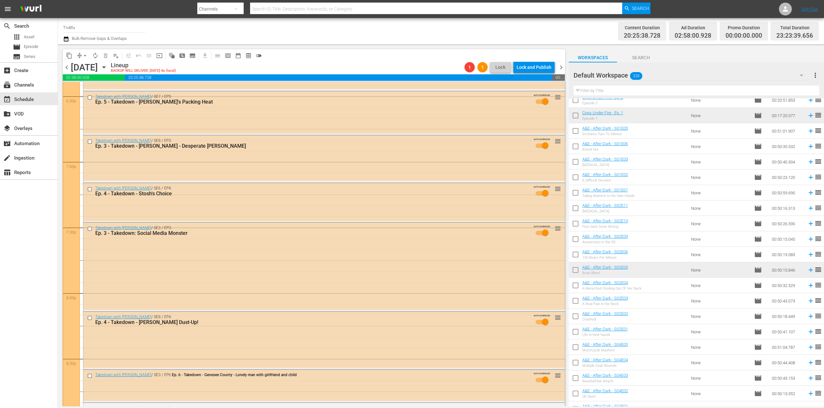
scroll to position [2004, 0]
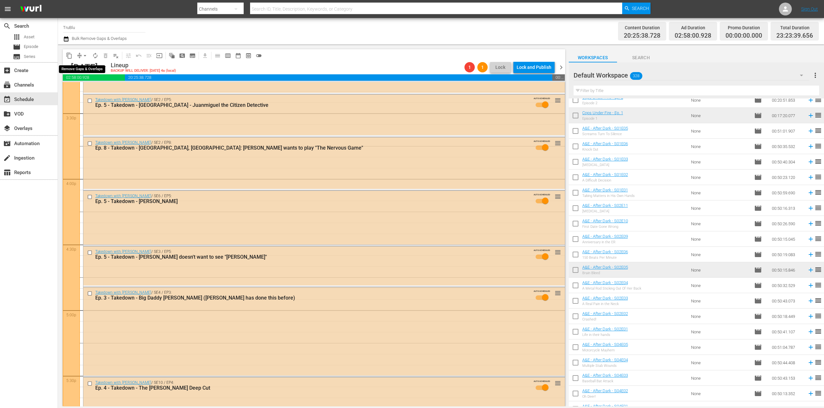
click at [80, 56] on button "arrow_drop_down" at bounding box center [85, 56] width 10 height 10
click at [100, 88] on li "Align to End of Previous Day" at bounding box center [85, 90] width 68 height 11
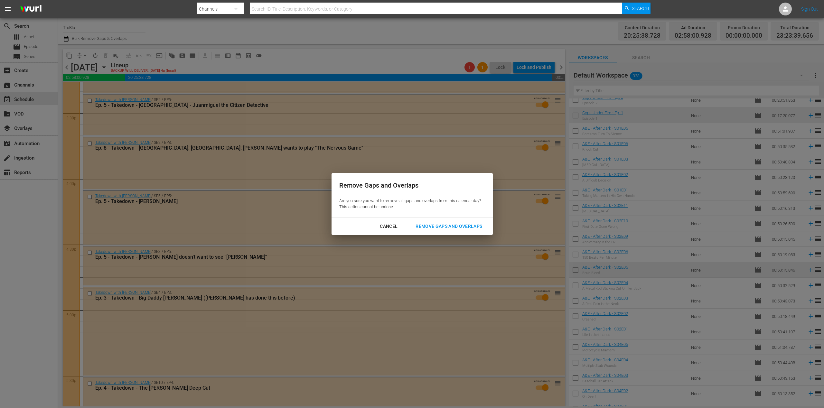
click at [442, 228] on div "Remove Gaps and Overlaps" at bounding box center [448, 226] width 77 height 8
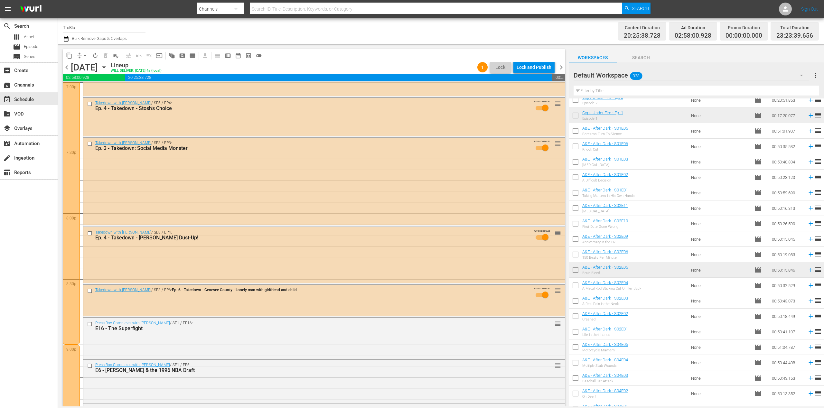
scroll to position [2850, 0]
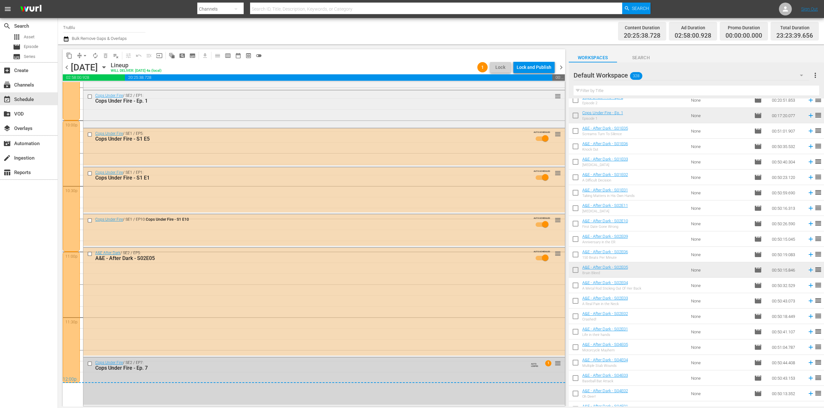
click at [426, 103] on div "Cops Under Fire - Ep. 1" at bounding box center [311, 101] width 432 height 6
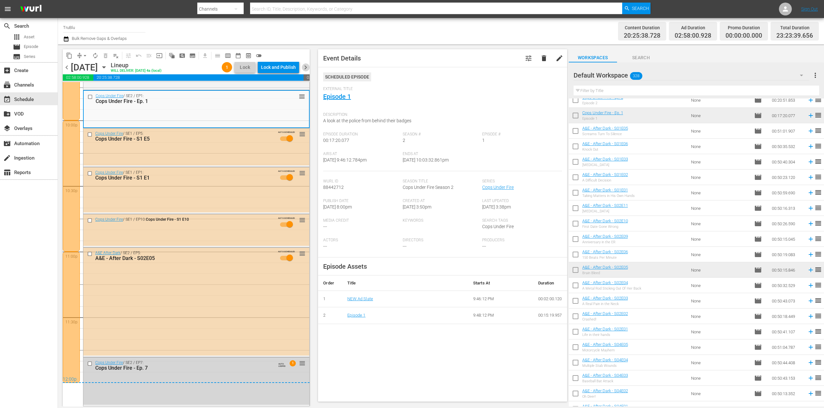
click at [306, 66] on span "chevron_right" at bounding box center [305, 67] width 8 height 8
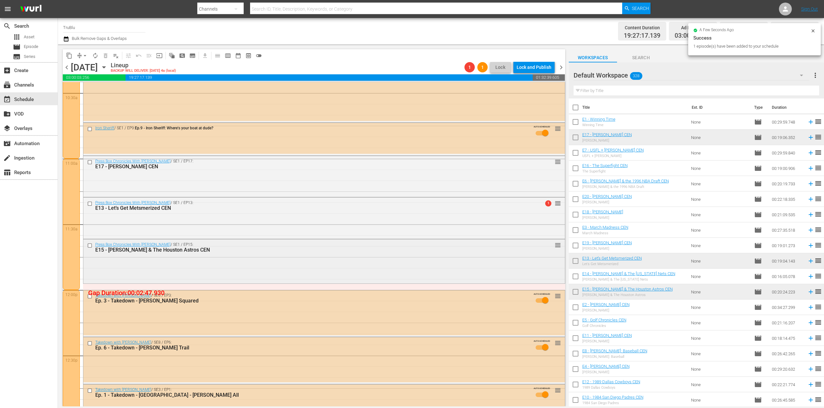
scroll to position [1369, 0]
